Goal: Navigation & Orientation: Go to known website

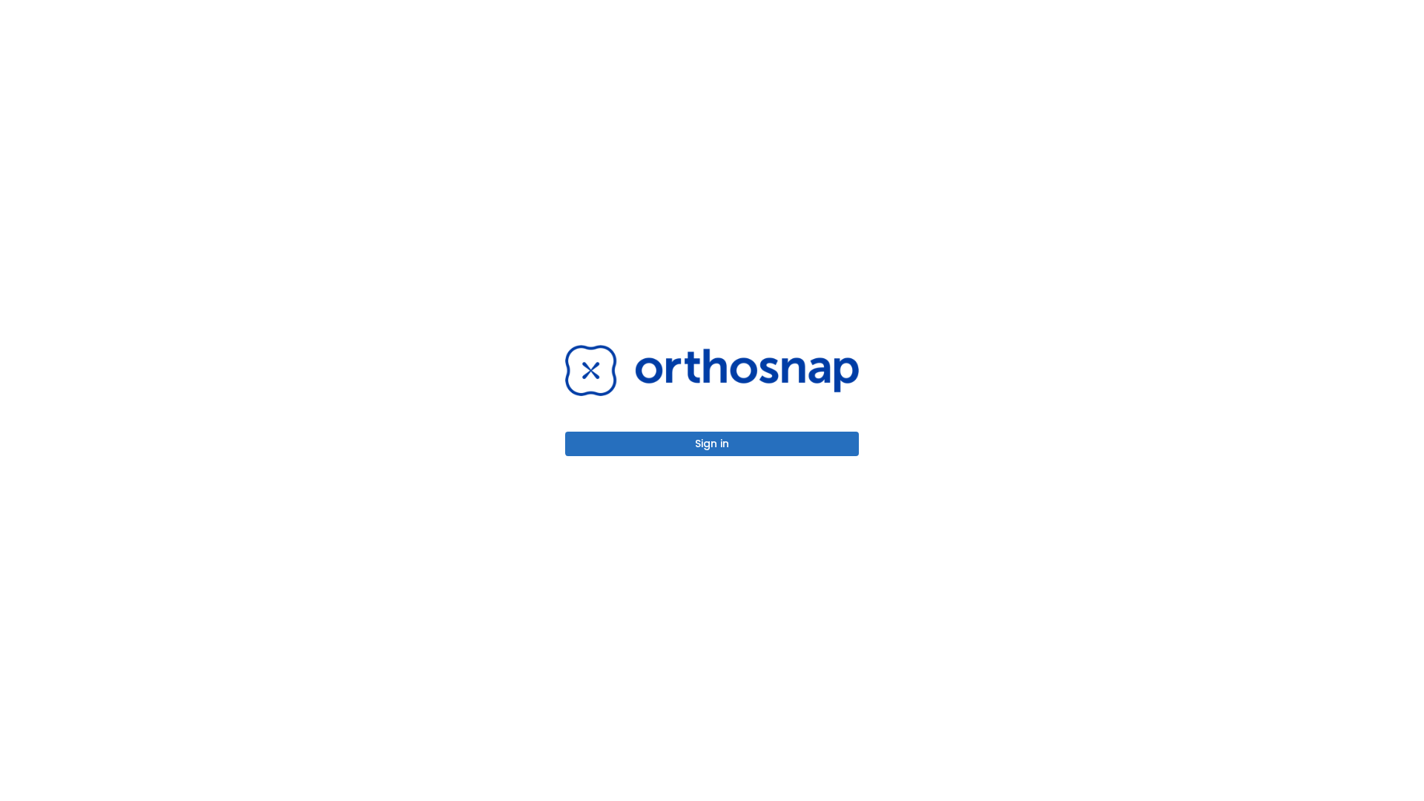
click at [712, 444] on button "Sign in" at bounding box center [712, 444] width 294 height 24
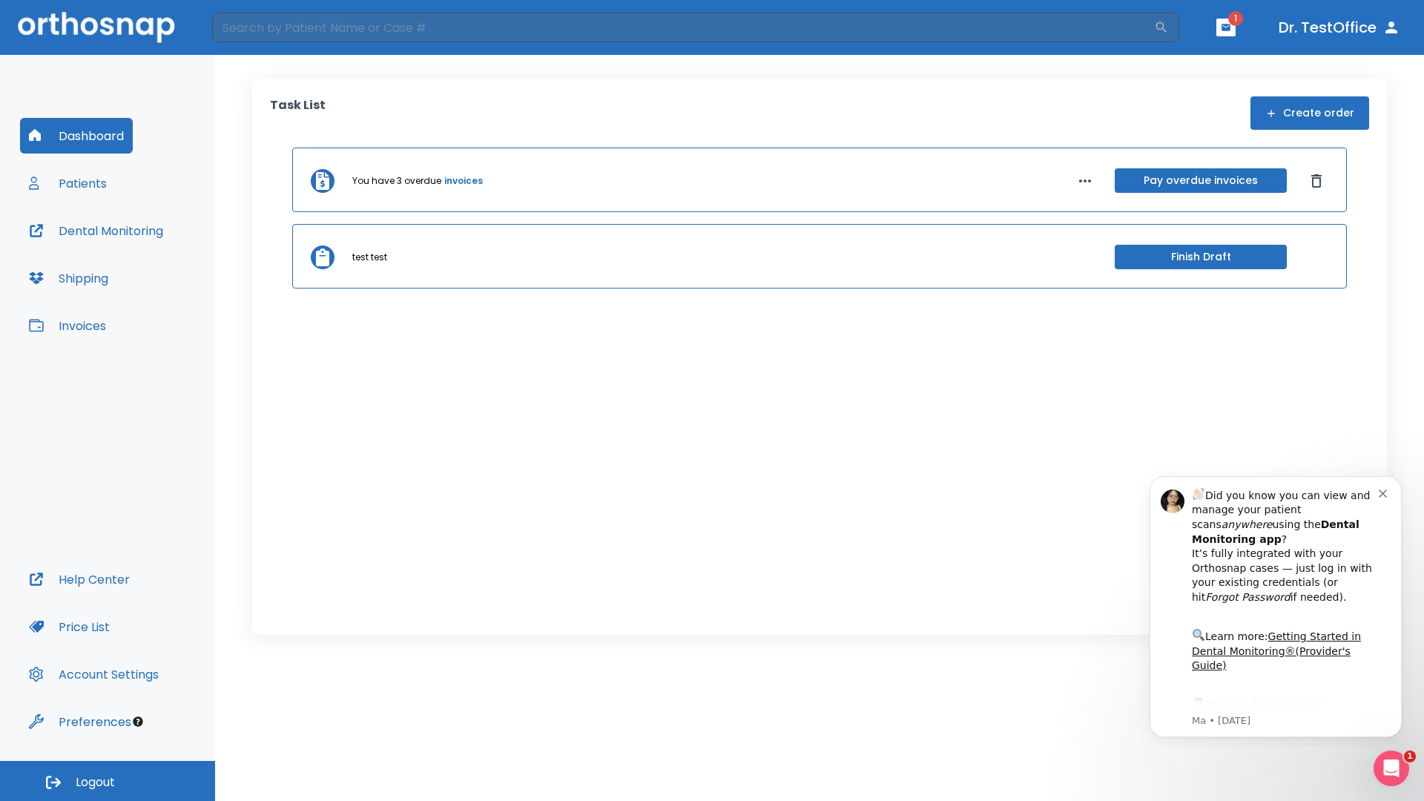
click at [108, 781] on span "Logout" at bounding box center [95, 782] width 39 height 16
